Goal: Transaction & Acquisition: Purchase product/service

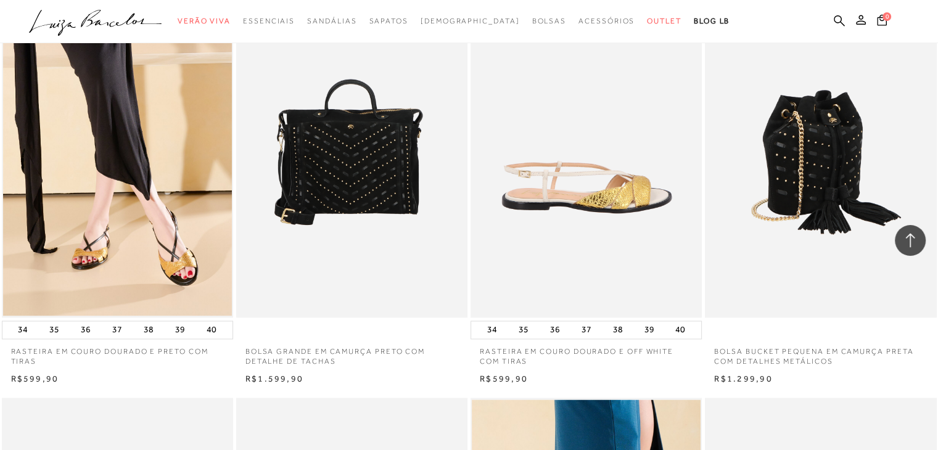
scroll to position [1825, 0]
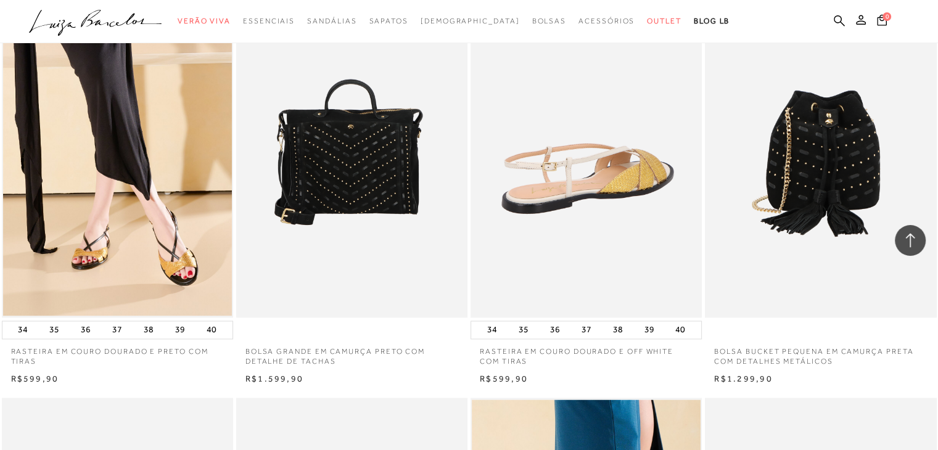
click at [661, 152] on img at bounding box center [587, 143] width 230 height 347
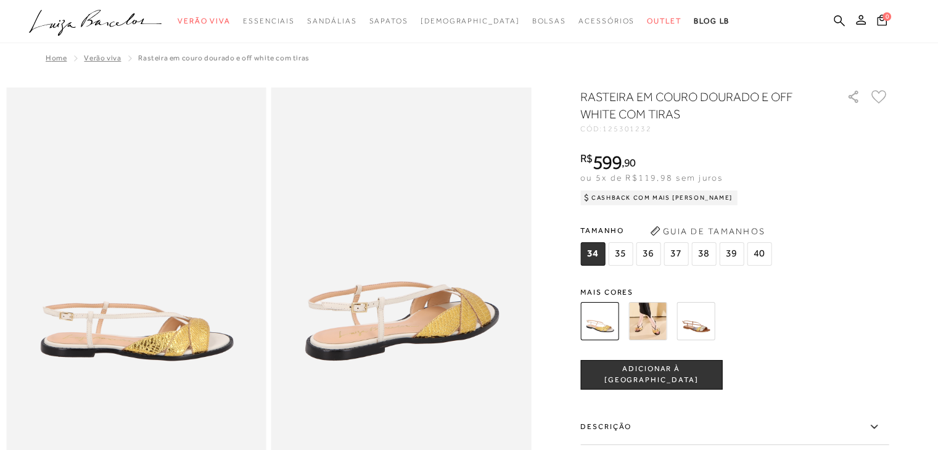
scroll to position [1523, 0]
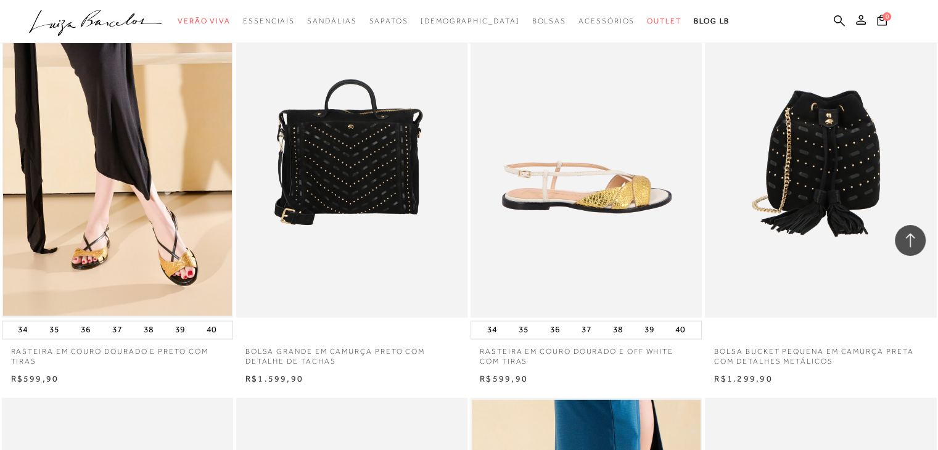
click at [0, 179] on div "RASTEIRA EM COURO DOURADO E PRETO COM TIRAS 34 35 36 37 38 39 40" at bounding box center [117, 178] width 234 height 418
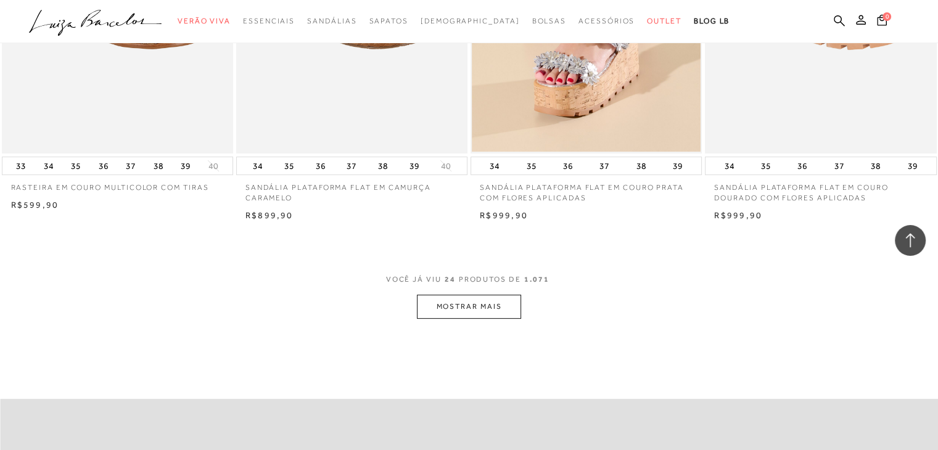
scroll to position [4982, 0]
click at [476, 314] on button "MOSTRAR MAIS" at bounding box center [469, 305] width 104 height 24
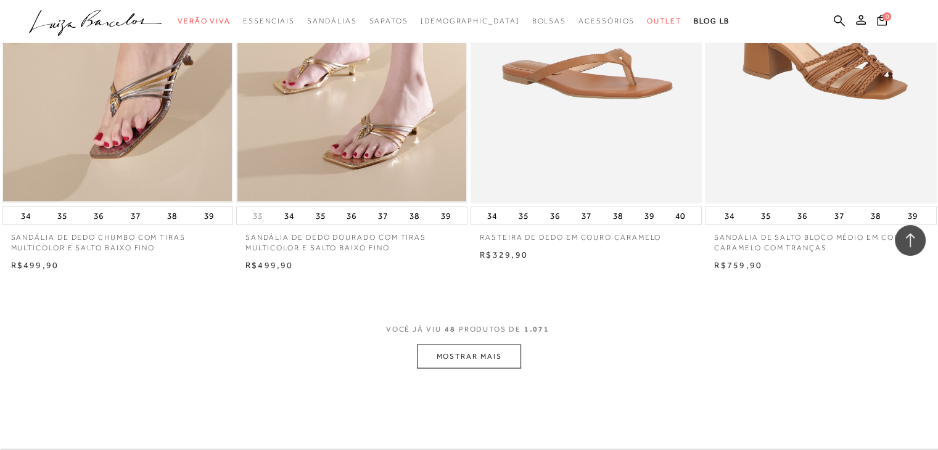
scroll to position [7523, 0]
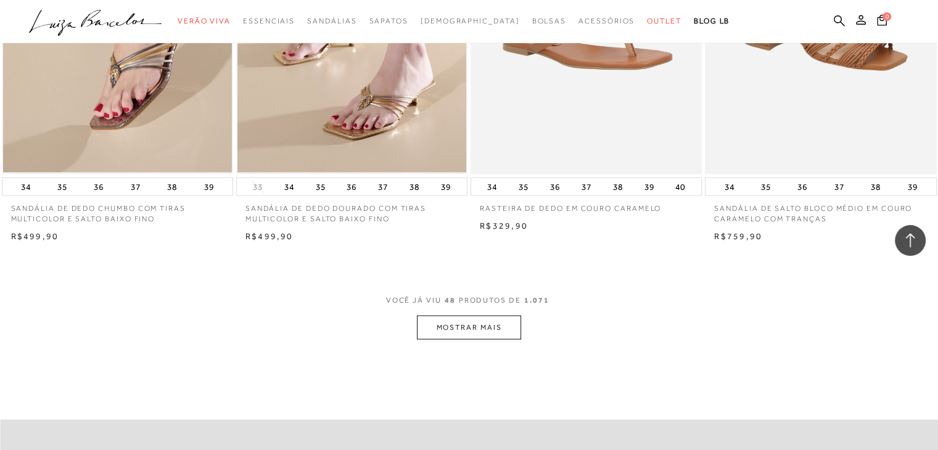
click at [470, 329] on button "MOSTRAR MAIS" at bounding box center [469, 328] width 104 height 24
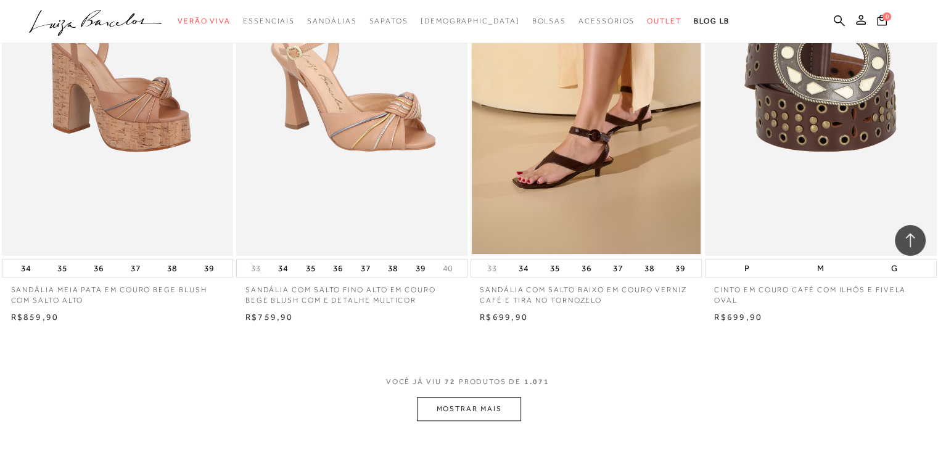
scroll to position [9993, 0]
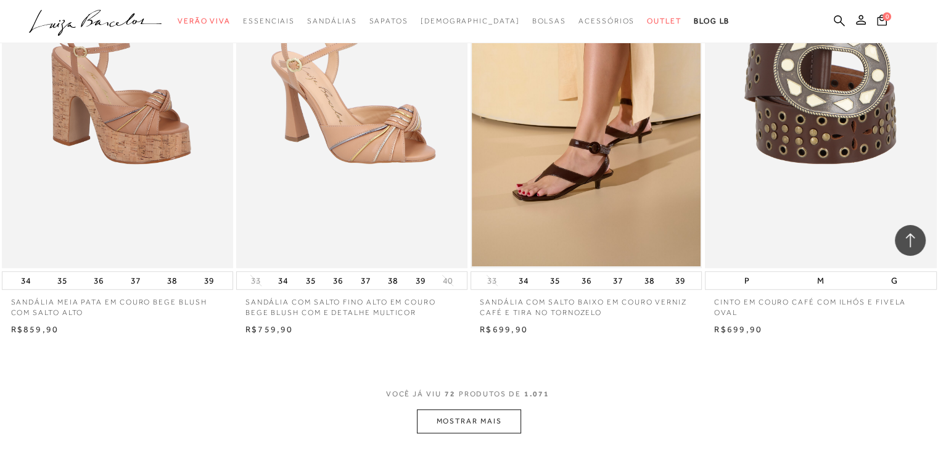
click at [485, 415] on button "MOSTRAR MAIS" at bounding box center [469, 421] width 104 height 24
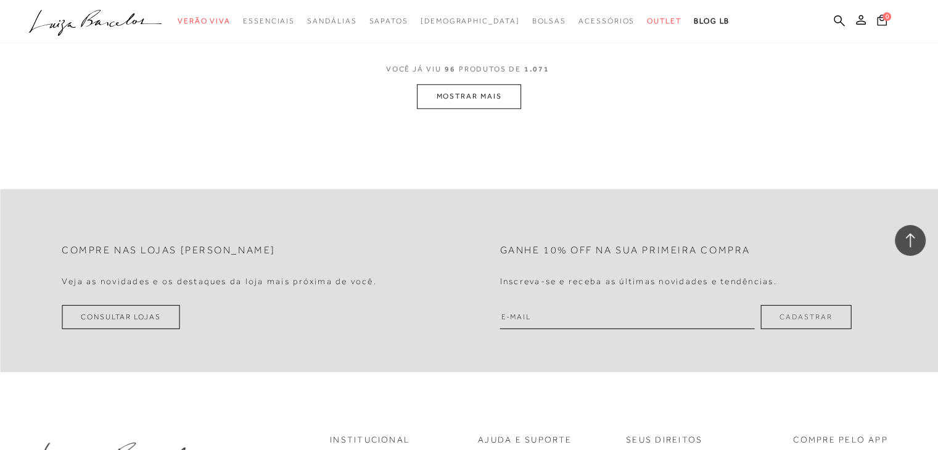
scroll to position [12903, 0]
click at [479, 92] on button "MOSTRAR MAIS" at bounding box center [469, 95] width 104 height 24
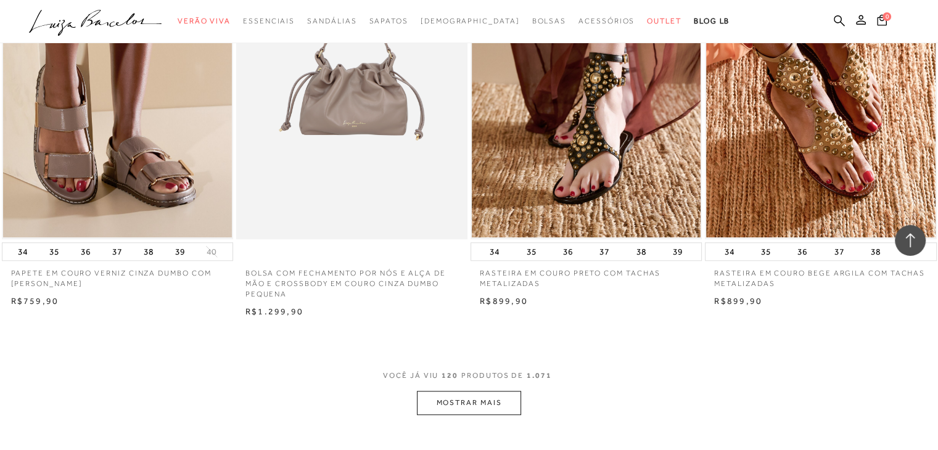
scroll to position [15172, 0]
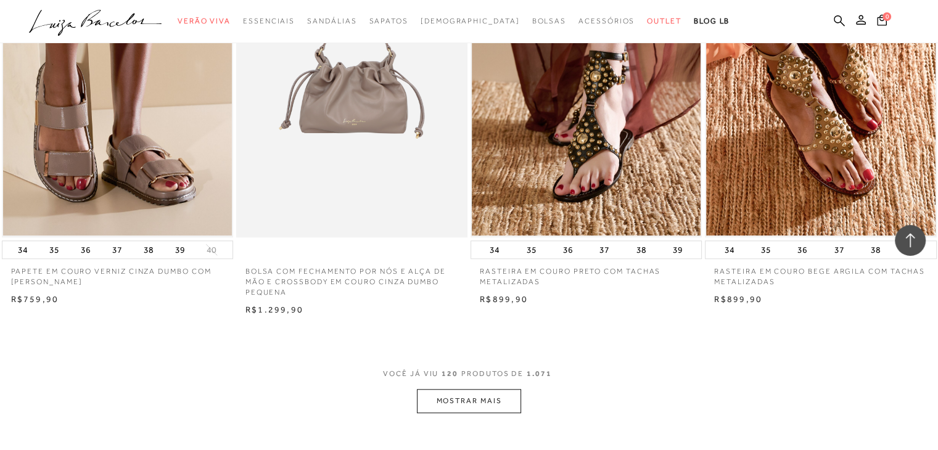
click at [466, 400] on button "MOSTRAR MAIS" at bounding box center [469, 401] width 104 height 24
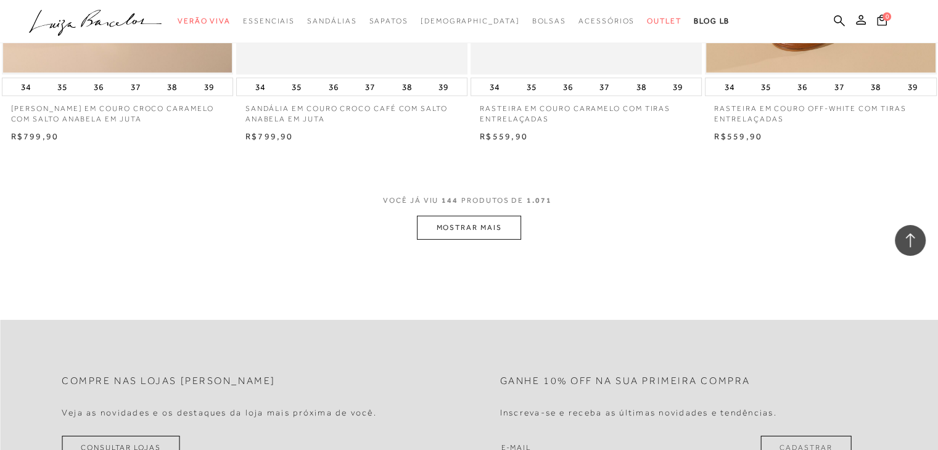
scroll to position [18033, 0]
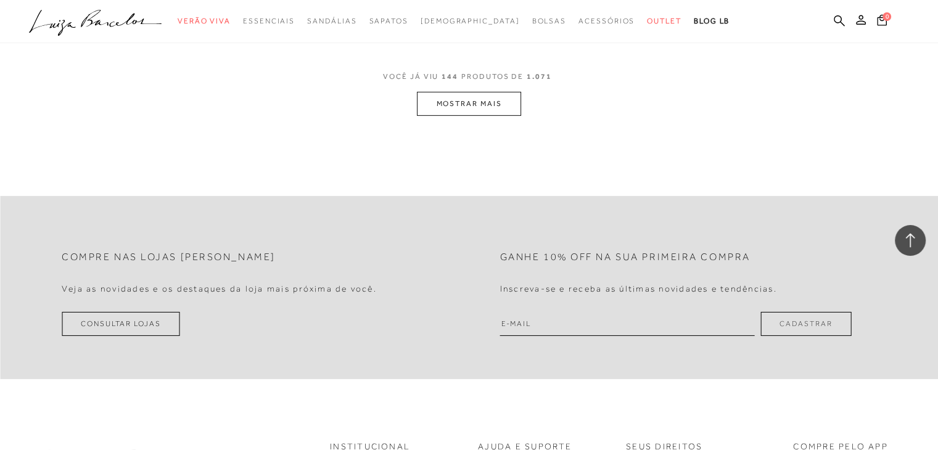
click at [496, 99] on button "MOSTRAR MAIS" at bounding box center [469, 104] width 104 height 24
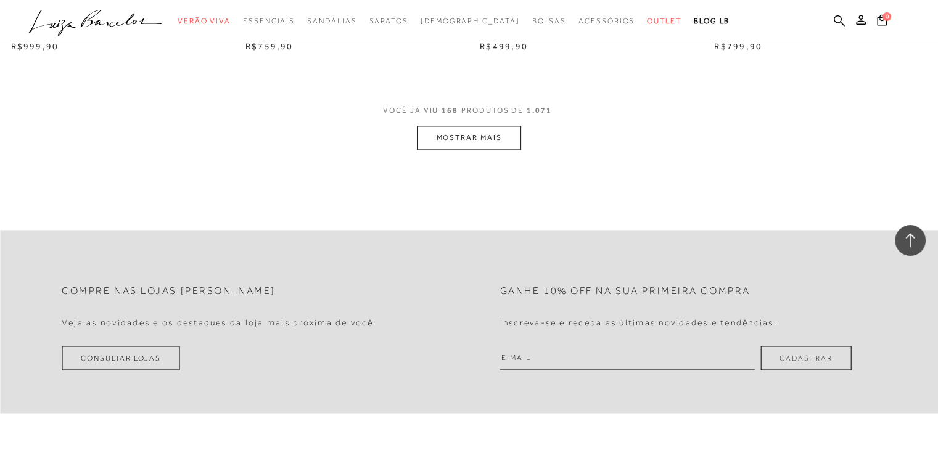
scroll to position [20598, 0]
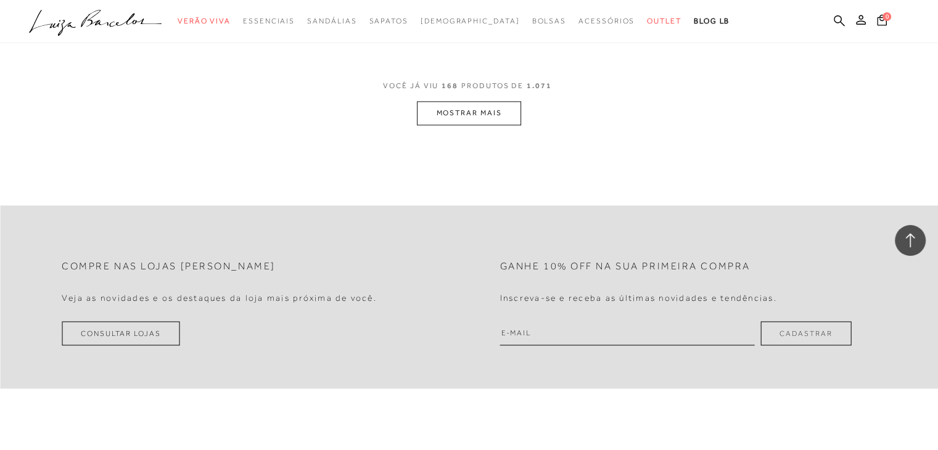
click at [472, 114] on button "MOSTRAR MAIS" at bounding box center [469, 113] width 104 height 24
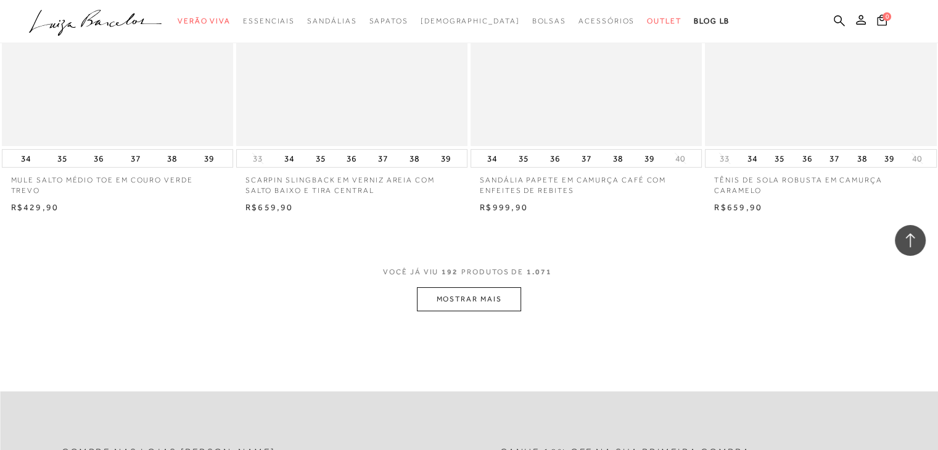
scroll to position [23113, 0]
